Goal: Task Accomplishment & Management: Complete application form

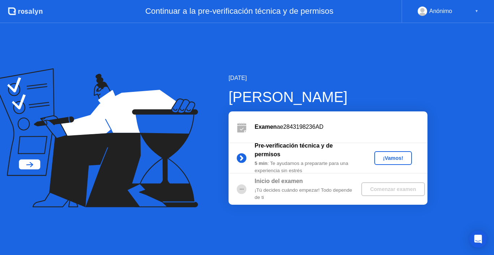
click at [381, 159] on div "¡Vamos!" at bounding box center [393, 158] width 32 height 6
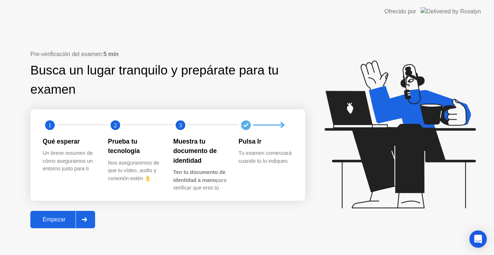
click at [48, 222] on div "Empezar" at bounding box center [54, 219] width 43 height 7
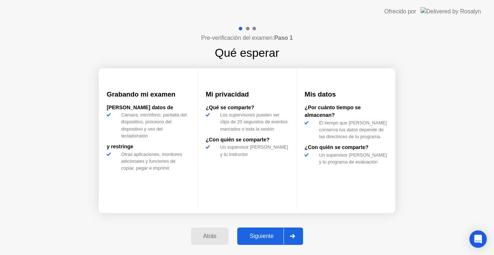
click at [255, 234] on div "Siguiente" at bounding box center [261, 236] width 44 height 7
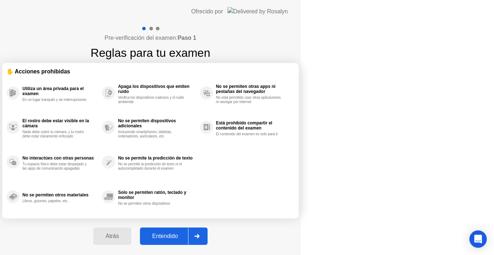
click at [188, 236] on div "Entendido" at bounding box center [165, 236] width 46 height 7
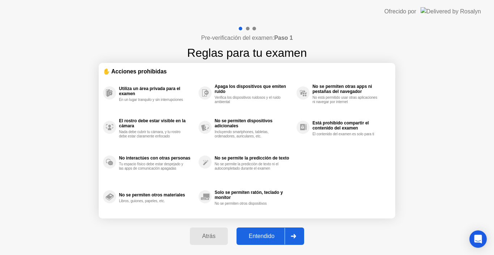
select select "**********"
select select "*******"
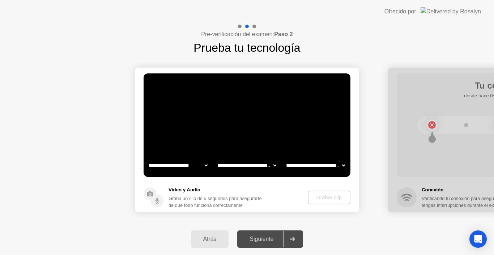
click at [187, 115] on video at bounding box center [246, 124] width 207 height 103
click at [199, 239] on div "Atrás" at bounding box center [210, 239] width 34 height 7
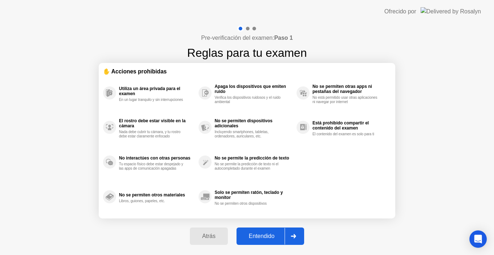
click at [253, 235] on div "Entendido" at bounding box center [261, 236] width 46 height 7
select select "**********"
select select "*******"
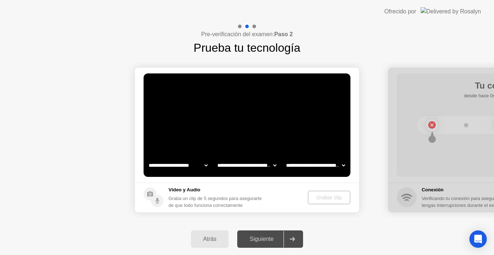
click at [413, 219] on div "**********" at bounding box center [247, 139] width 494 height 167
click at [319, 197] on div "Grabar clip" at bounding box center [329, 197] width 37 height 6
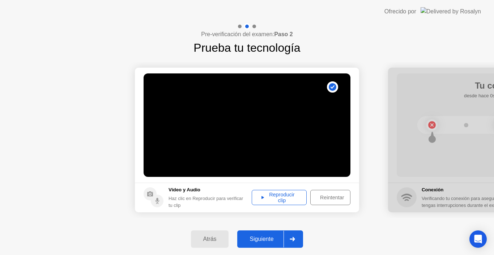
click at [333, 199] on div "Reintentar" at bounding box center [332, 197] width 38 height 6
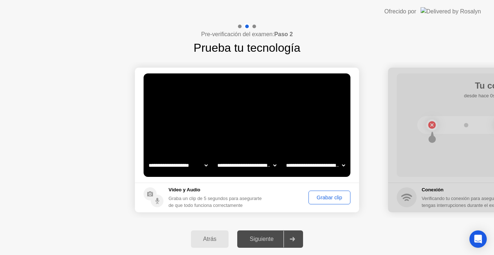
click at [322, 200] on div "Grabar clip" at bounding box center [329, 197] width 37 height 6
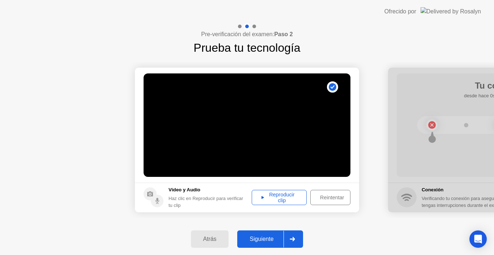
click at [269, 199] on div "Reproducir clip" at bounding box center [279, 197] width 50 height 12
click at [258, 240] on div "Siguiente" at bounding box center [261, 239] width 44 height 7
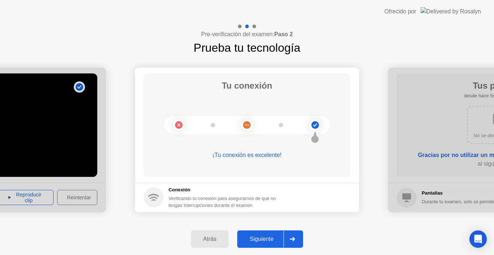
click at [250, 237] on div "Siguiente" at bounding box center [261, 239] width 44 height 7
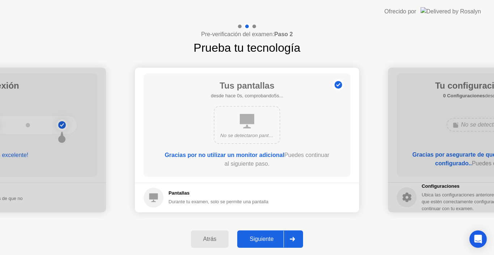
click at [250, 238] on div "Siguiente" at bounding box center [261, 239] width 44 height 7
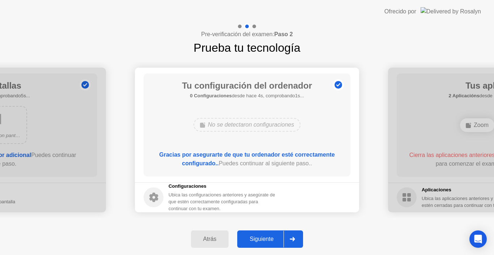
click at [250, 238] on div "Siguiente" at bounding box center [261, 239] width 44 height 7
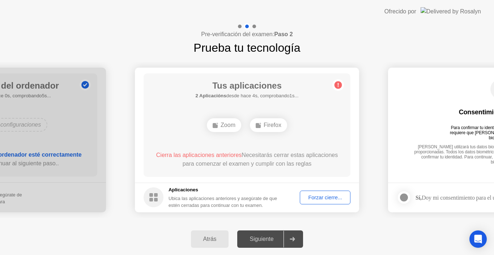
click at [301, 105] on div "Tus aplicaciones 2 Aplicacións desde hace 4s, comprobando1s... Zoom Firefox Cie…" at bounding box center [246, 124] width 207 height 103
click at [319, 199] on div "Forzar cierre..." at bounding box center [325, 197] width 46 height 6
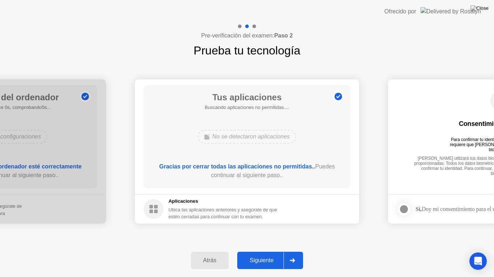
click at [259, 254] on button "Siguiente" at bounding box center [270, 260] width 66 height 17
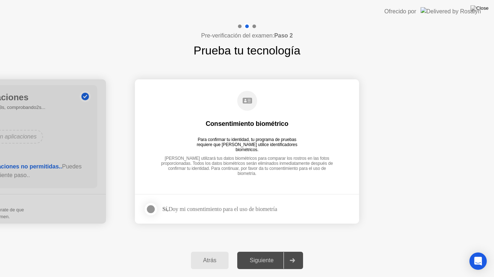
click at [154, 212] on div at bounding box center [150, 209] width 9 height 9
click at [260, 254] on div "Siguiente" at bounding box center [261, 261] width 44 height 7
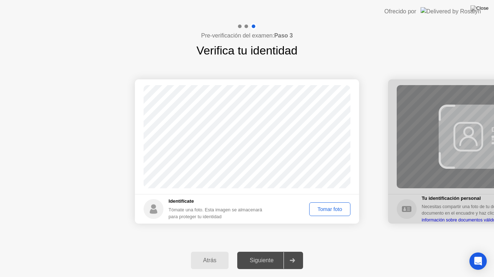
click at [330, 210] on div "Tomar foto" at bounding box center [329, 210] width 36 height 6
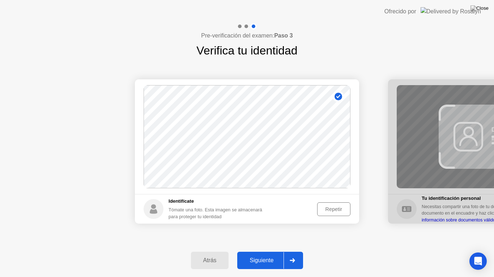
click at [266, 254] on div "Siguiente" at bounding box center [261, 261] width 44 height 7
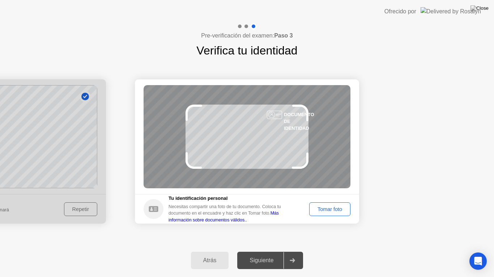
click at [330, 210] on div "Tomar foto" at bounding box center [329, 210] width 36 height 6
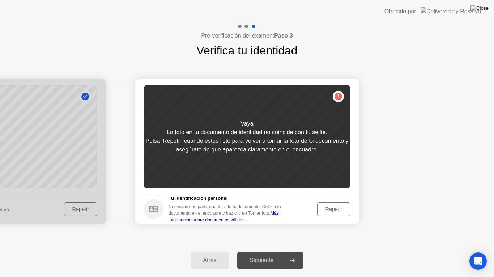
click at [330, 210] on div "Repetir" at bounding box center [333, 210] width 28 height 6
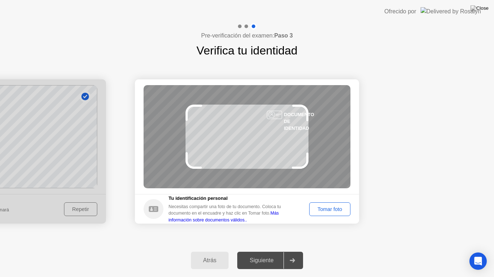
click at [330, 210] on div "Tomar foto" at bounding box center [329, 210] width 36 height 6
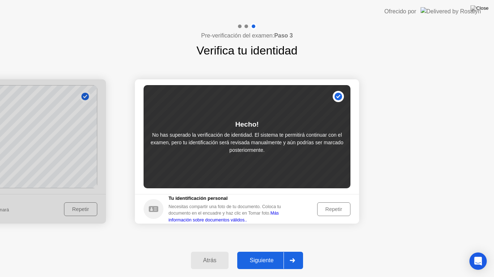
click at [264, 254] on div "Siguiente" at bounding box center [261, 261] width 44 height 7
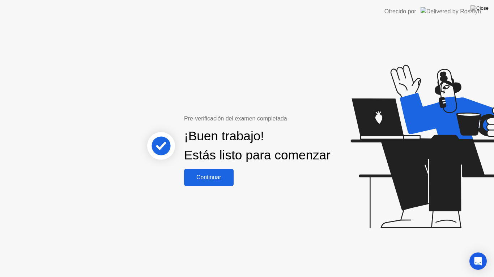
click at [216, 181] on div "Continuar" at bounding box center [208, 178] width 45 height 7
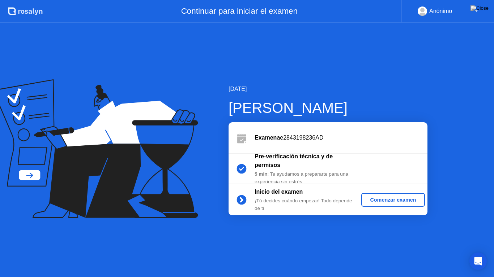
click at [376, 203] on div "Comenzar examen" at bounding box center [392, 200] width 57 height 6
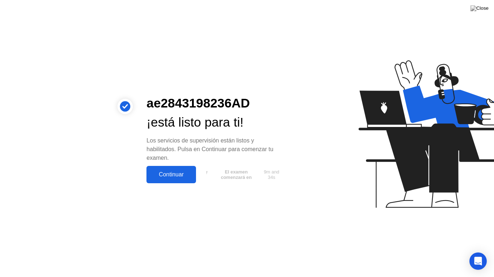
click at [169, 180] on button "Continuar" at bounding box center [170, 174] width 49 height 17
